Goal: Information Seeking & Learning: Learn about a topic

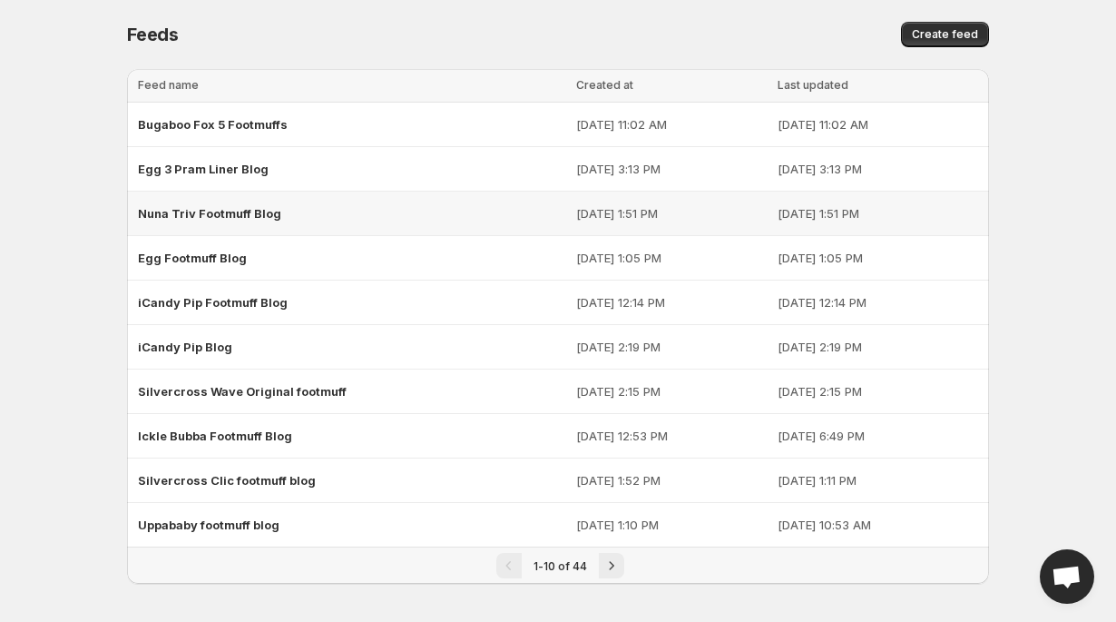
scroll to position [5, 0]
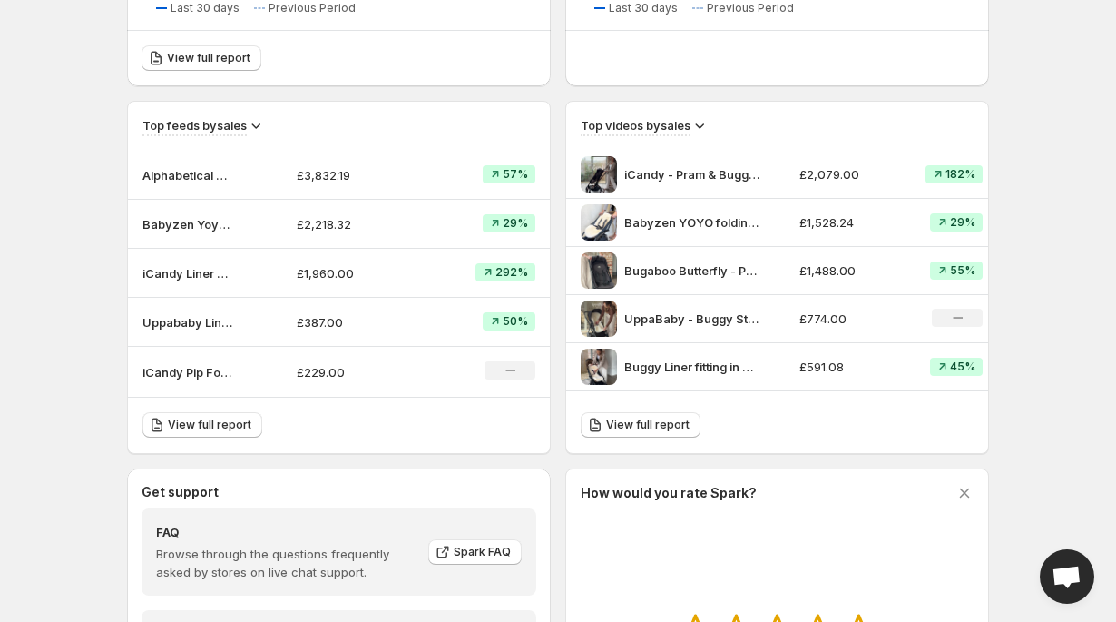
scroll to position [494, 0]
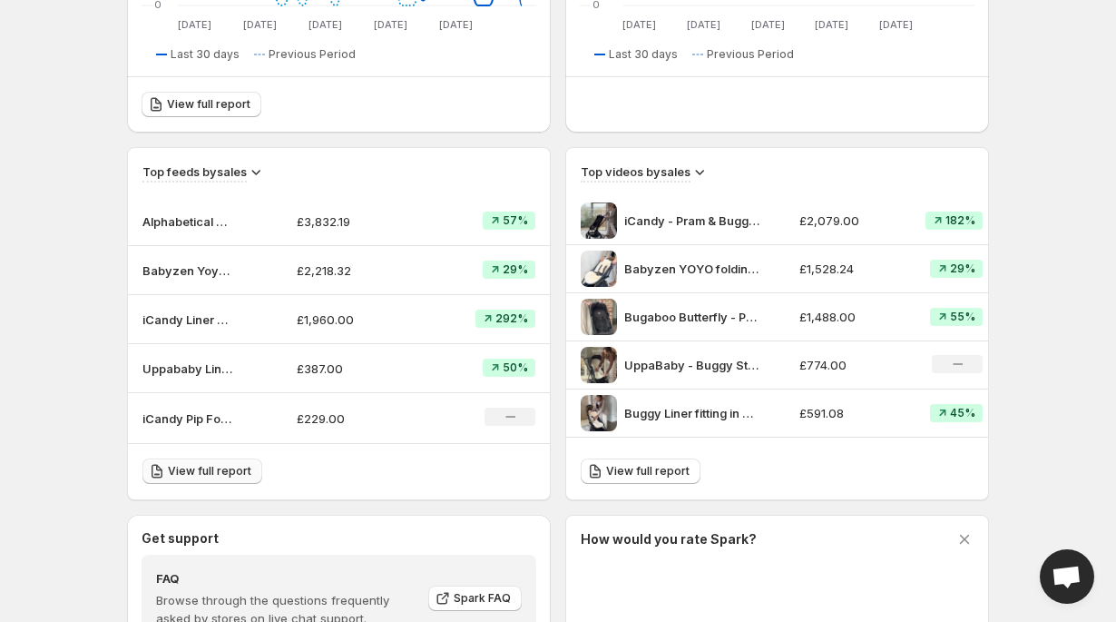
click at [181, 470] on span "View full report" at bounding box center [210, 471] width 84 height 15
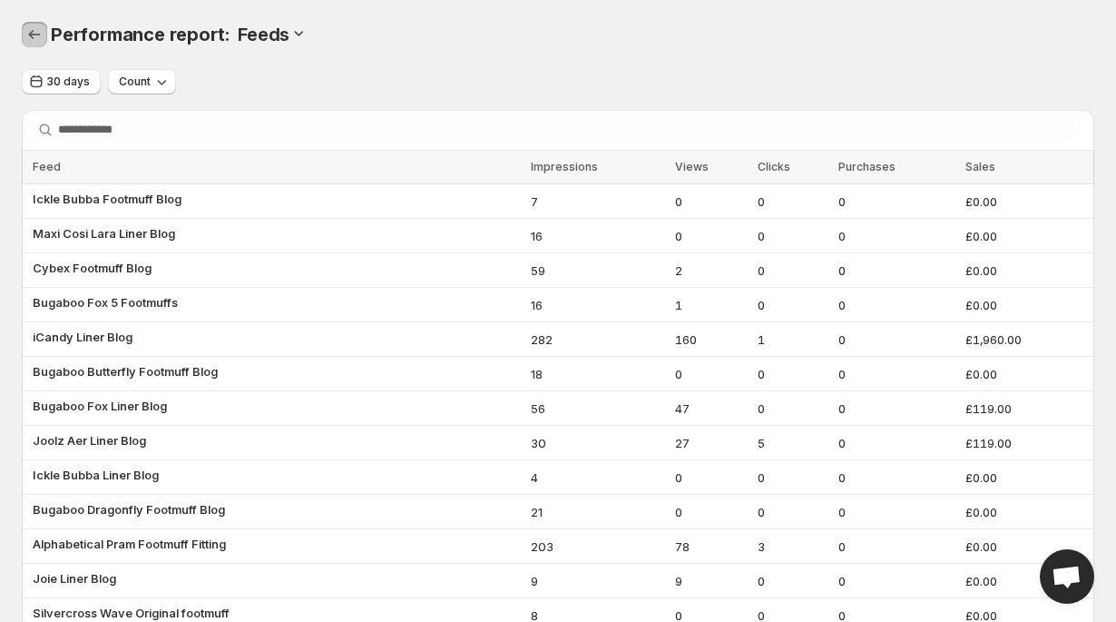
click at [42, 36] on icon "Performance report" at bounding box center [34, 34] width 18 height 18
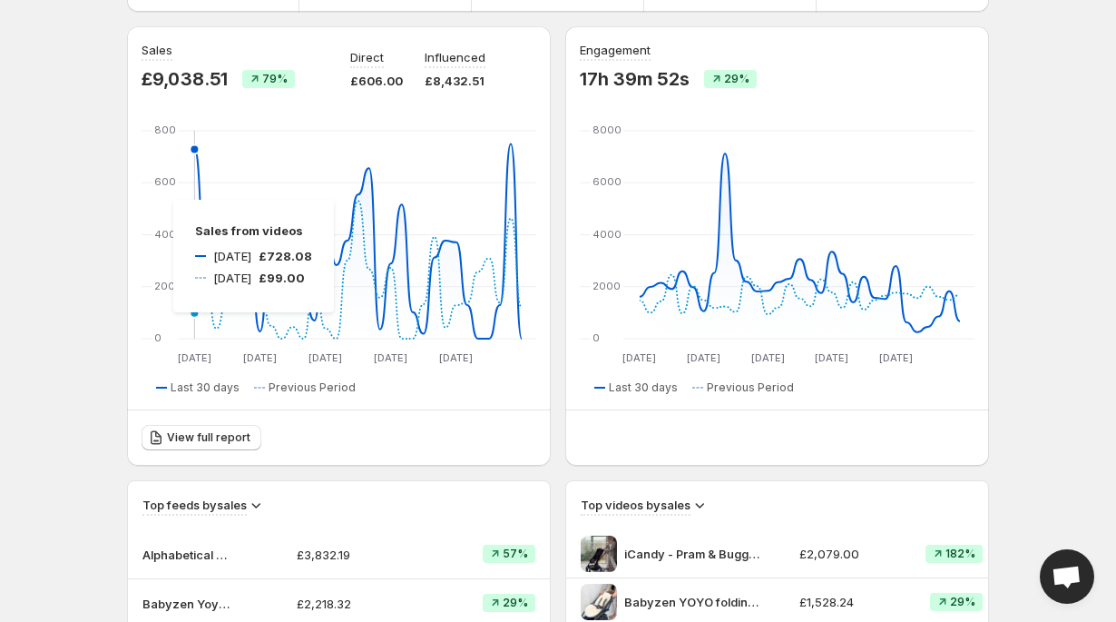
scroll to position [20, 0]
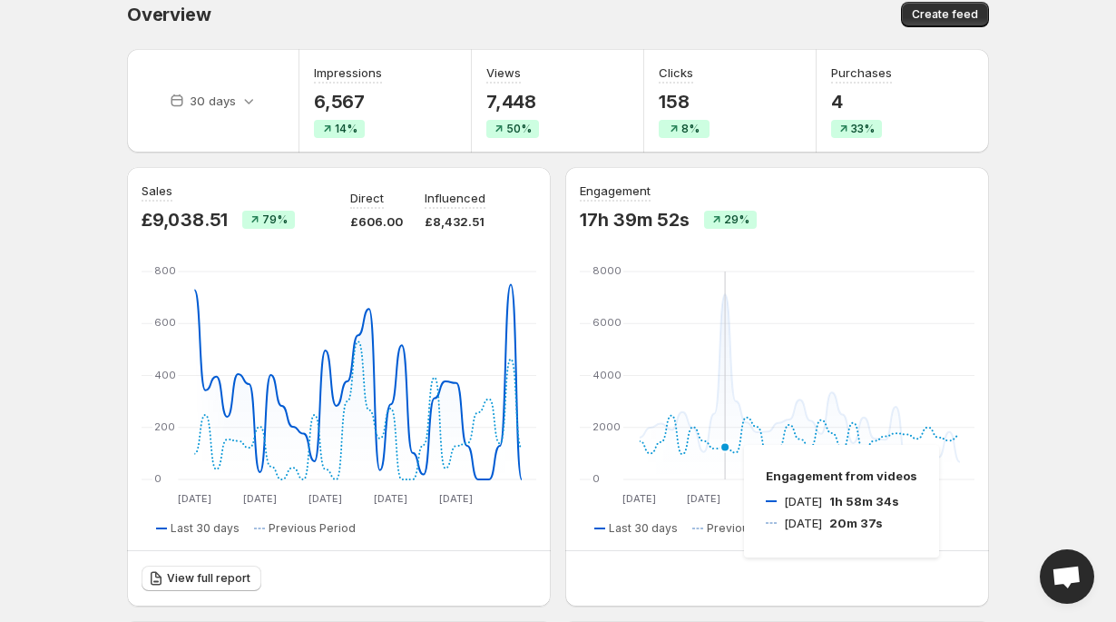
click at [726, 445] on icon at bounding box center [800, 435] width 320 height 39
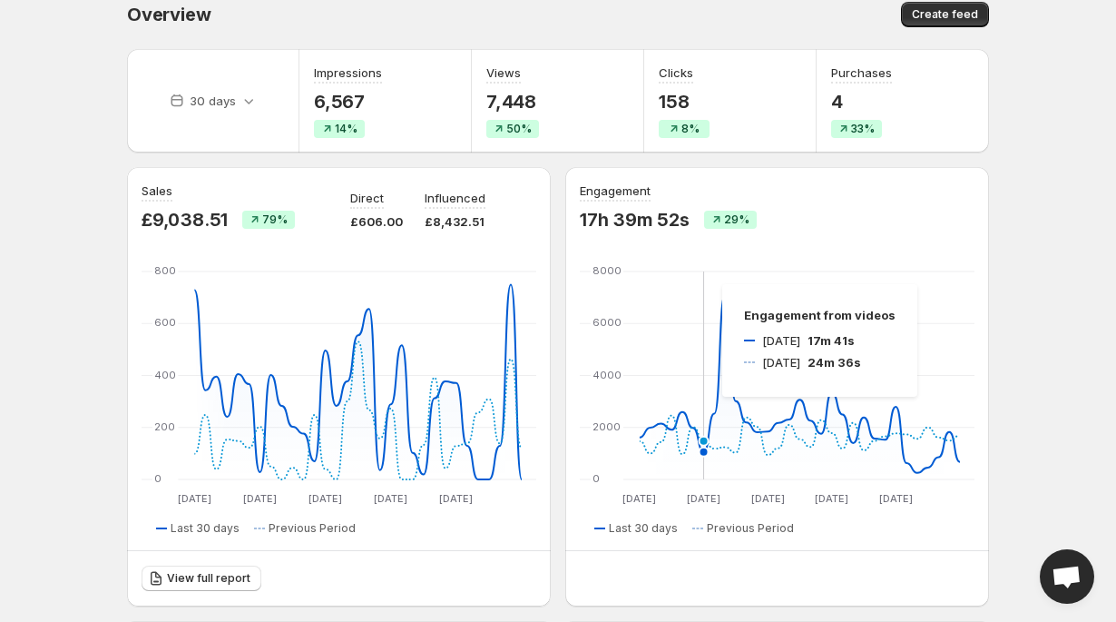
click at [704, 284] on icon "[DATE] [DATE] [DATE] [DATE] [DATE] Aug [DATE] Aug [DATE] Aug 0 2000 4000 6000 8…" at bounding box center [777, 387] width 395 height 240
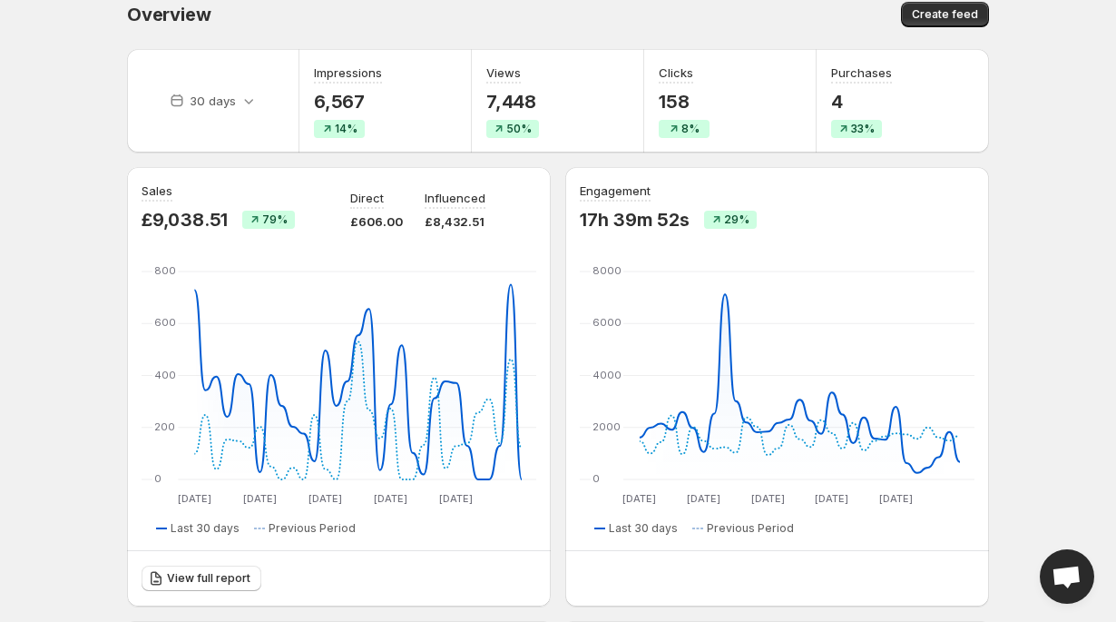
click at [633, 205] on div "Engagement 17h 39m 52s 29%" at bounding box center [668, 206] width 177 height 49
click at [253, 98] on icon at bounding box center [249, 101] width 18 height 18
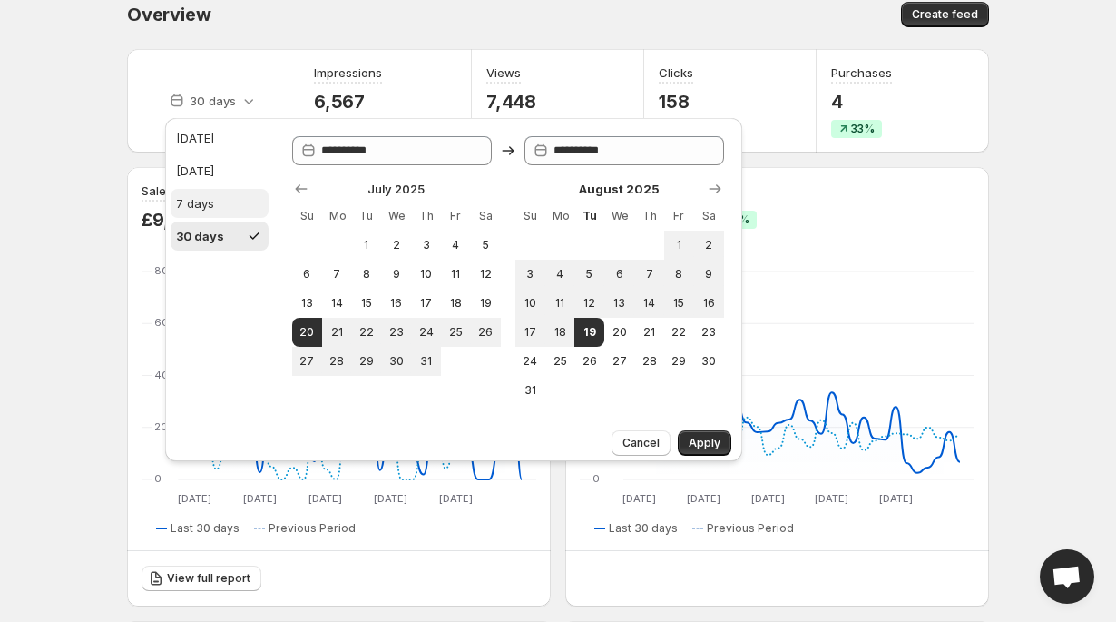
click at [201, 202] on div "7 days" at bounding box center [195, 203] width 38 height 18
type input "**********"
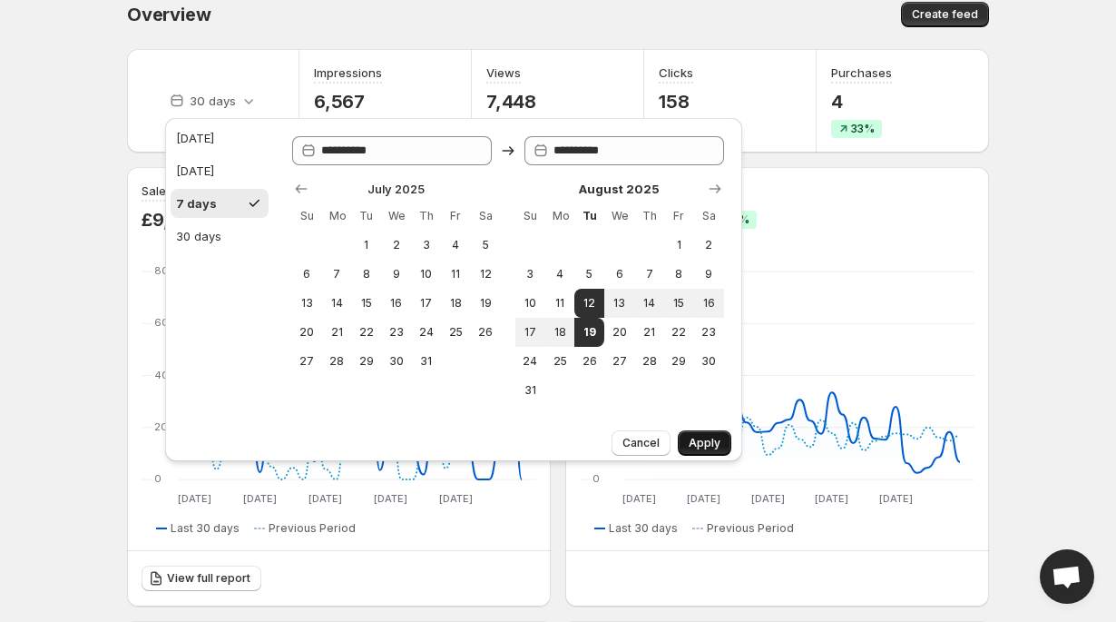
click at [705, 437] on span "Apply" at bounding box center [705, 443] width 32 height 15
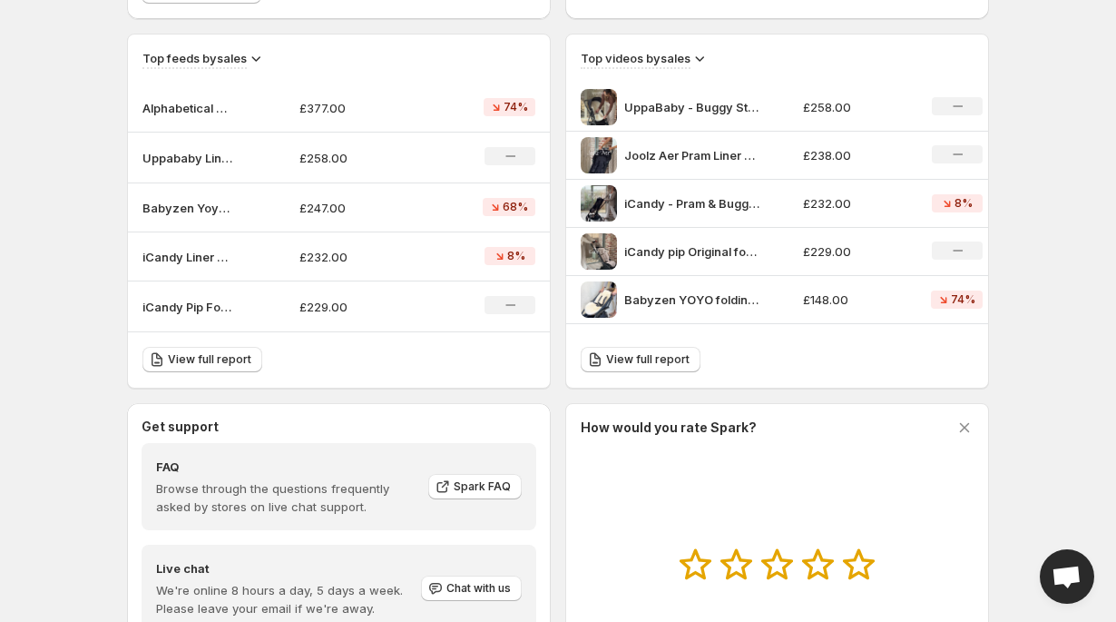
scroll to position [612, 0]
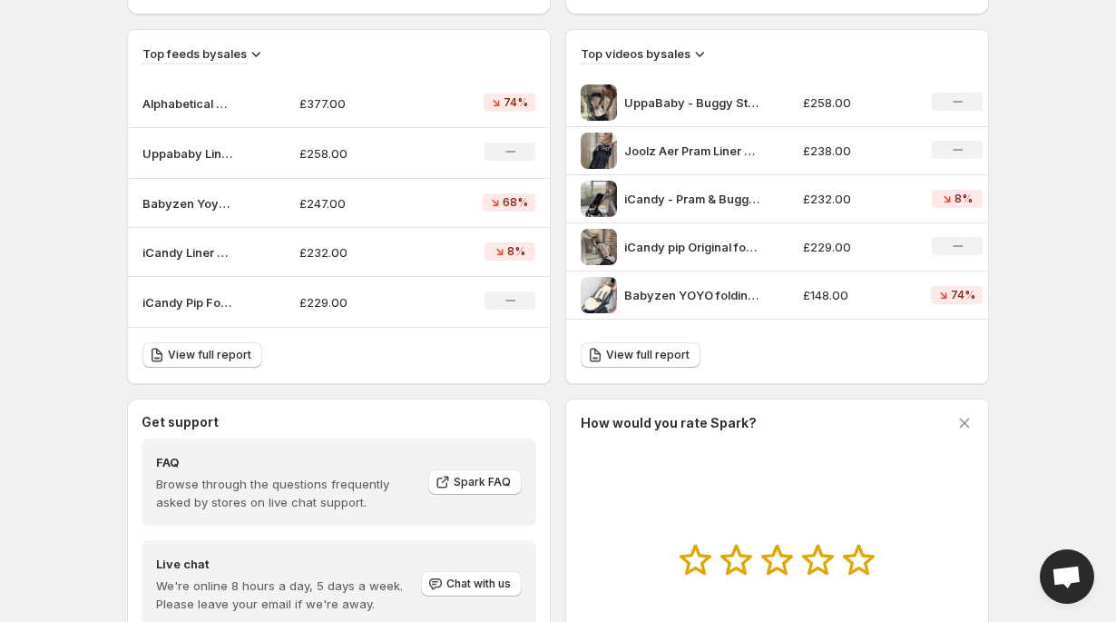
click at [255, 55] on icon at bounding box center [256, 53] width 18 height 18
click at [243, 119] on span "Views" at bounding box center [245, 119] width 34 height 15
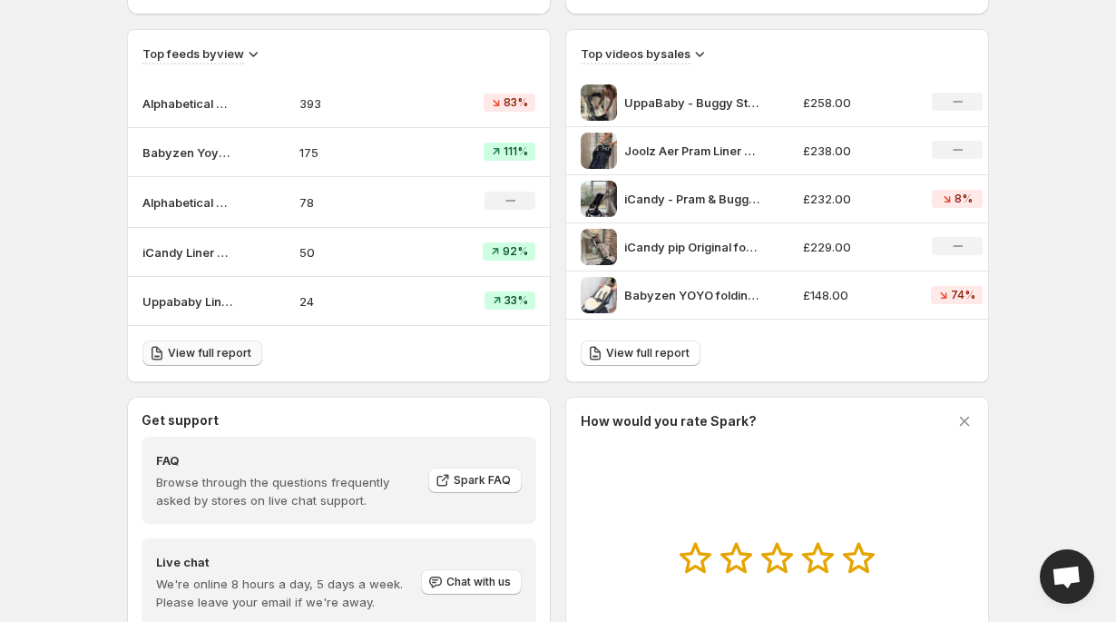
click at [180, 360] on span "View full report" at bounding box center [210, 353] width 84 height 15
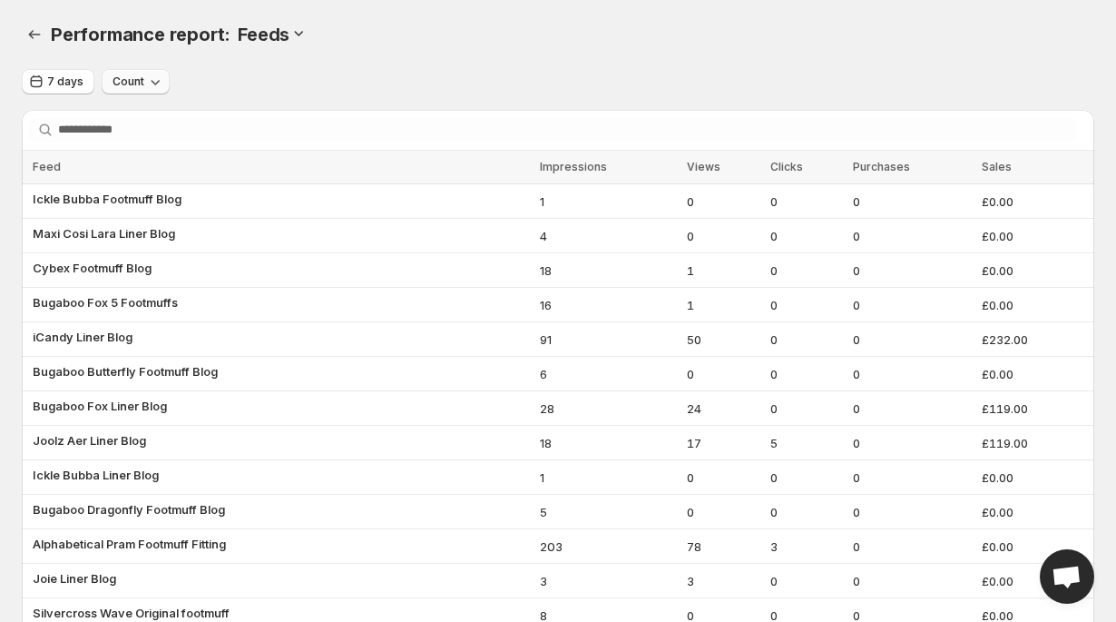
click at [146, 80] on icon "button" at bounding box center [155, 82] width 18 height 18
click at [119, 182] on span "Growth" at bounding box center [123, 181] width 42 height 15
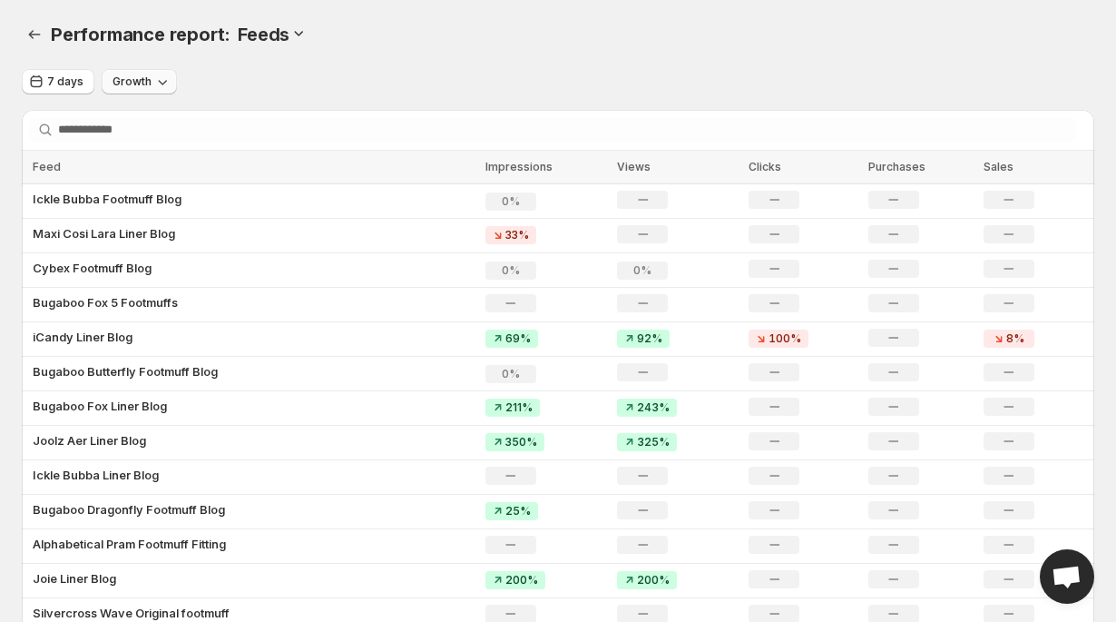
click at [143, 79] on span "Growth" at bounding box center [132, 81] width 39 height 15
click at [133, 117] on span "Count" at bounding box center [121, 120] width 34 height 15
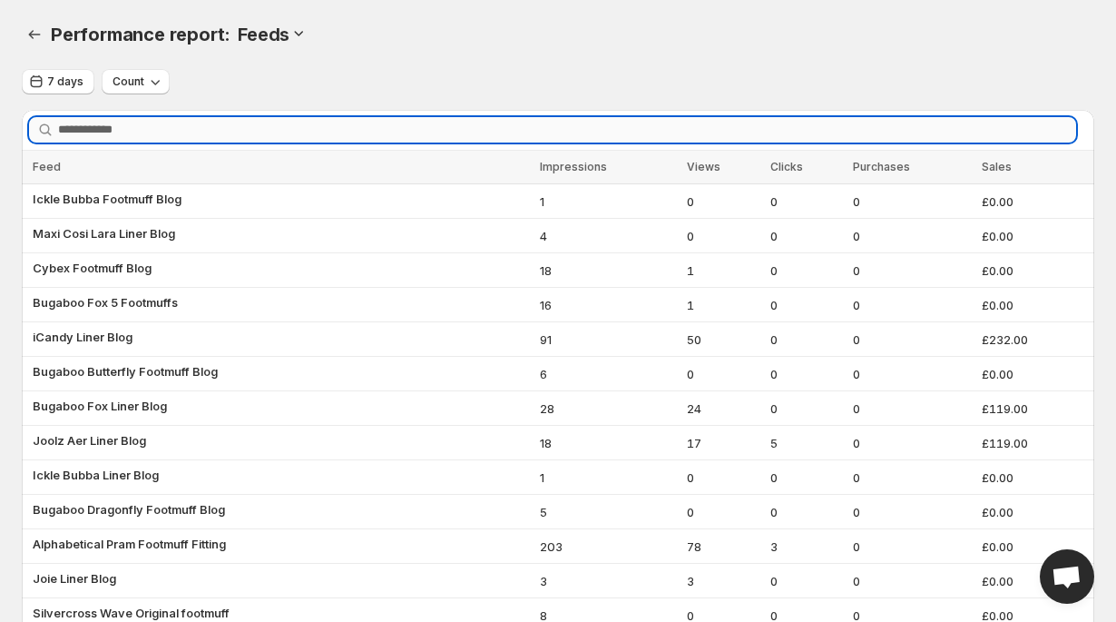
click at [110, 129] on input "Search feeds" at bounding box center [567, 129] width 1018 height 25
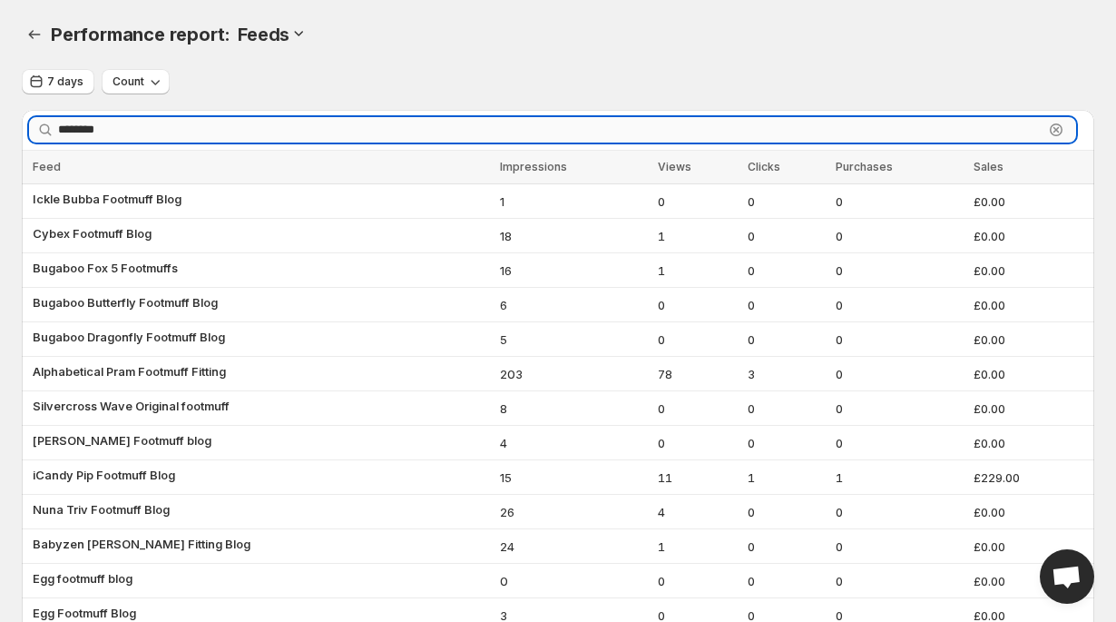
type input "********"
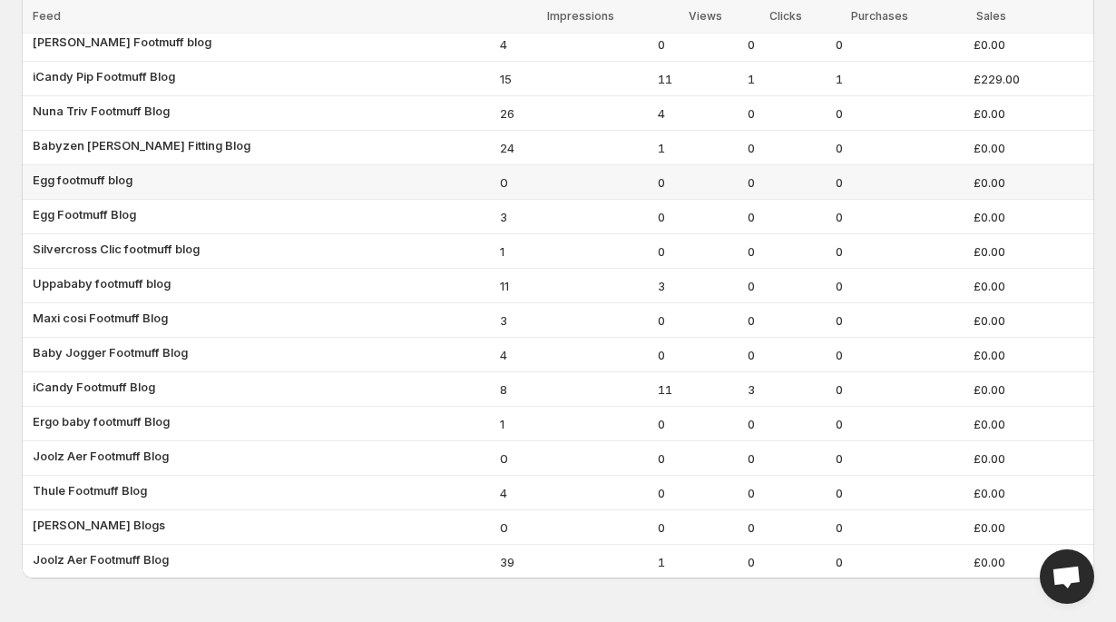
scroll to position [409, 0]
